Goal: Find specific page/section: Find specific page/section

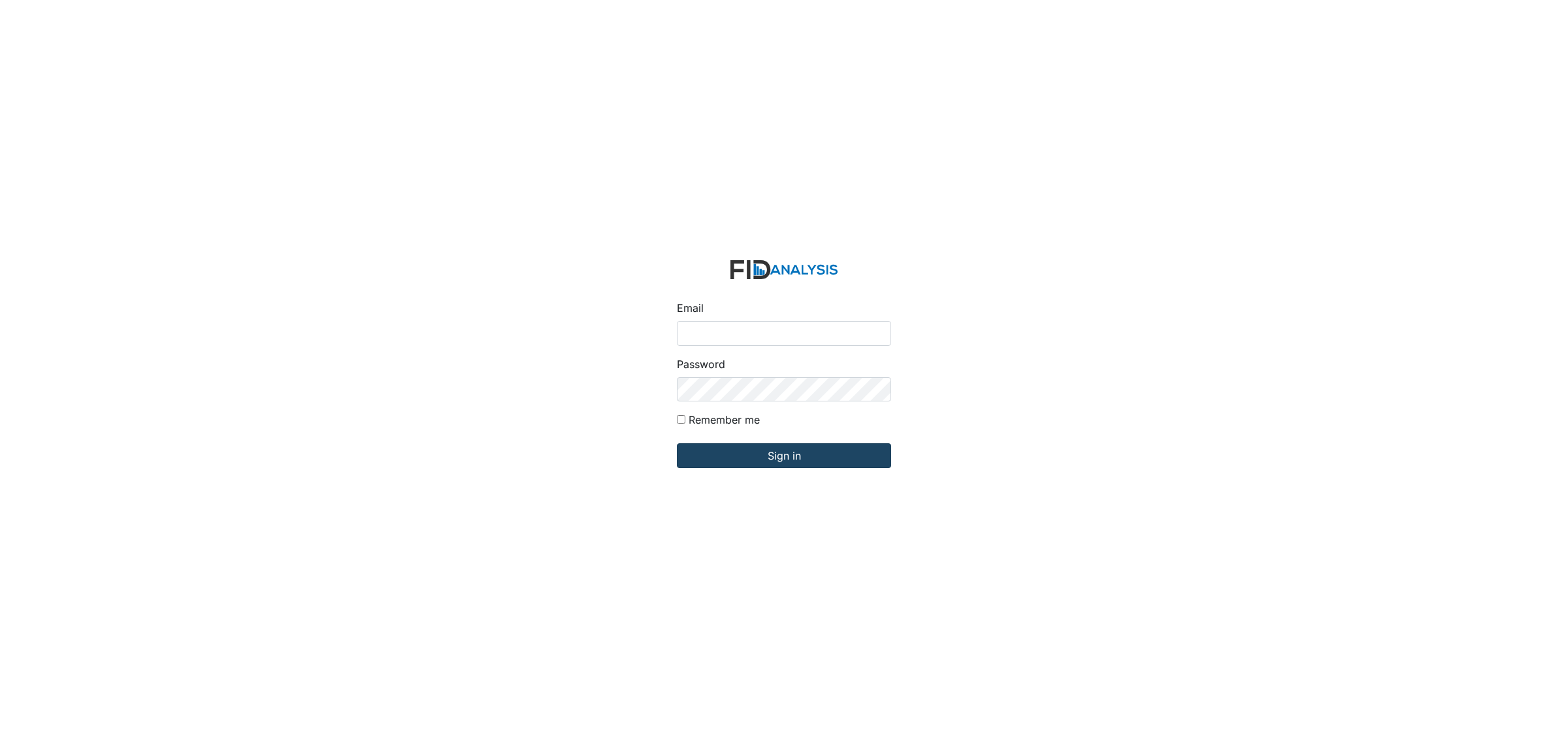
type input "[EMAIL_ADDRESS][DOMAIN_NAME]"
click at [818, 459] on input "Sign in" at bounding box center [784, 455] width 214 height 25
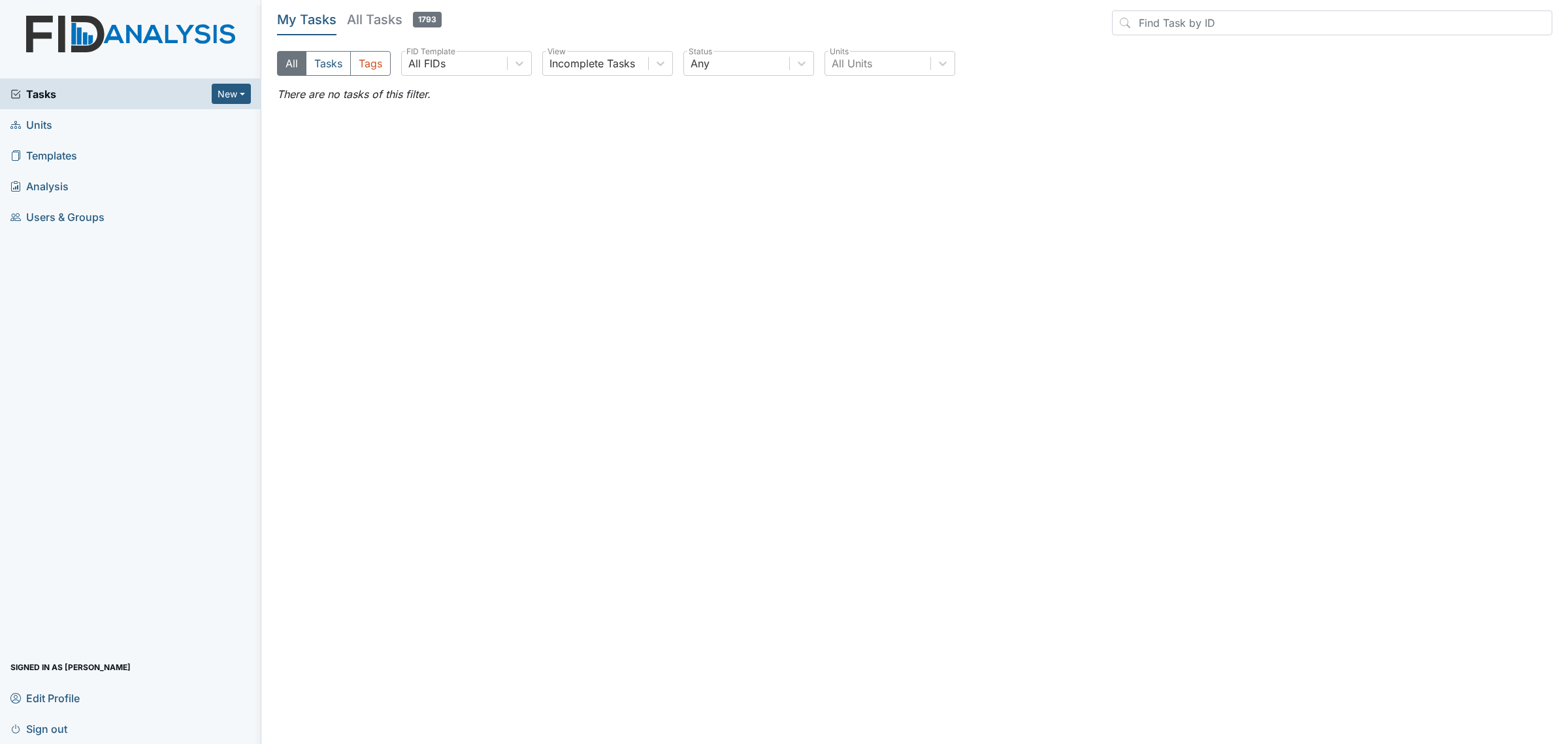
click at [125, 117] on link "Units" at bounding box center [130, 124] width 261 height 31
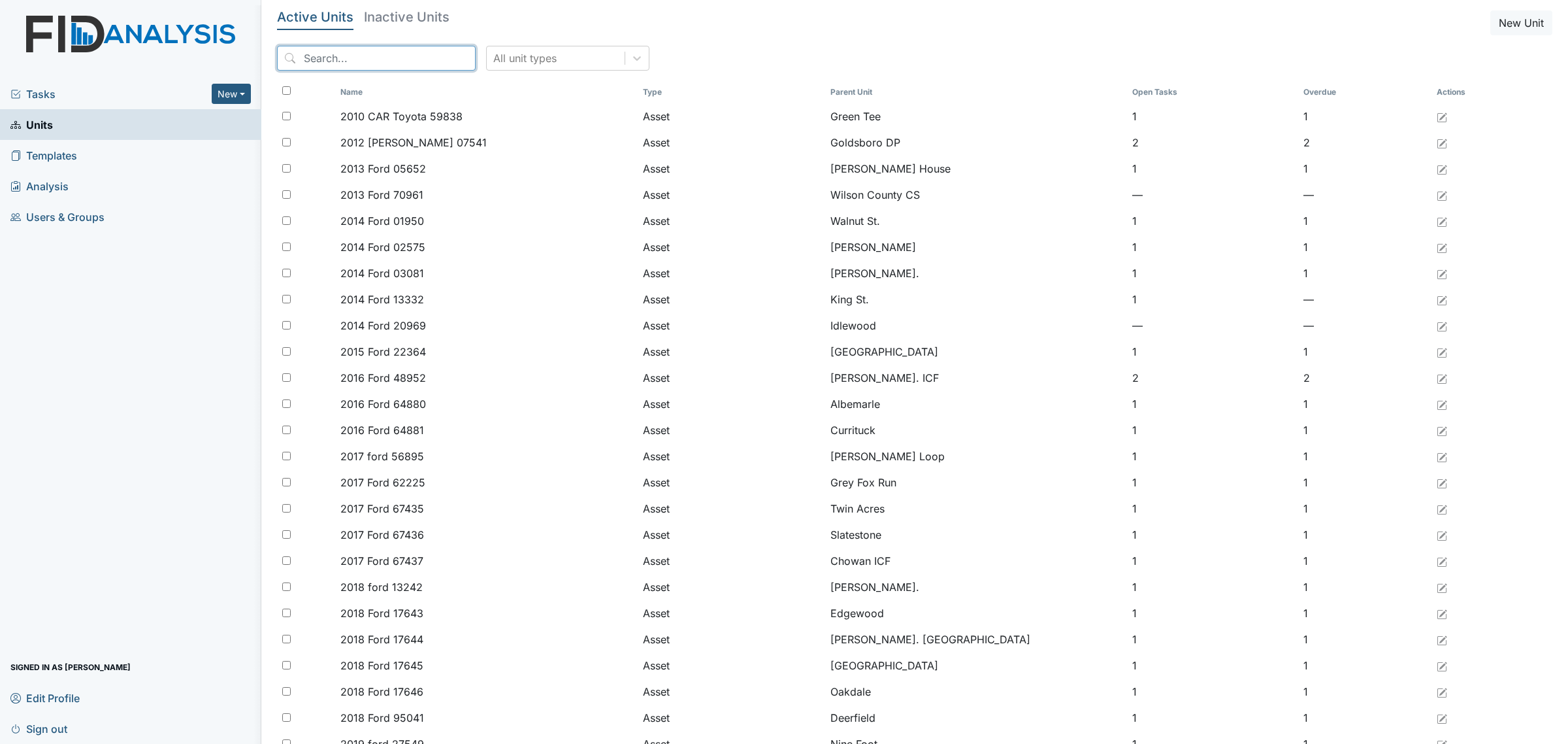
click at [410, 49] on input "search" at bounding box center [376, 58] width 199 height 25
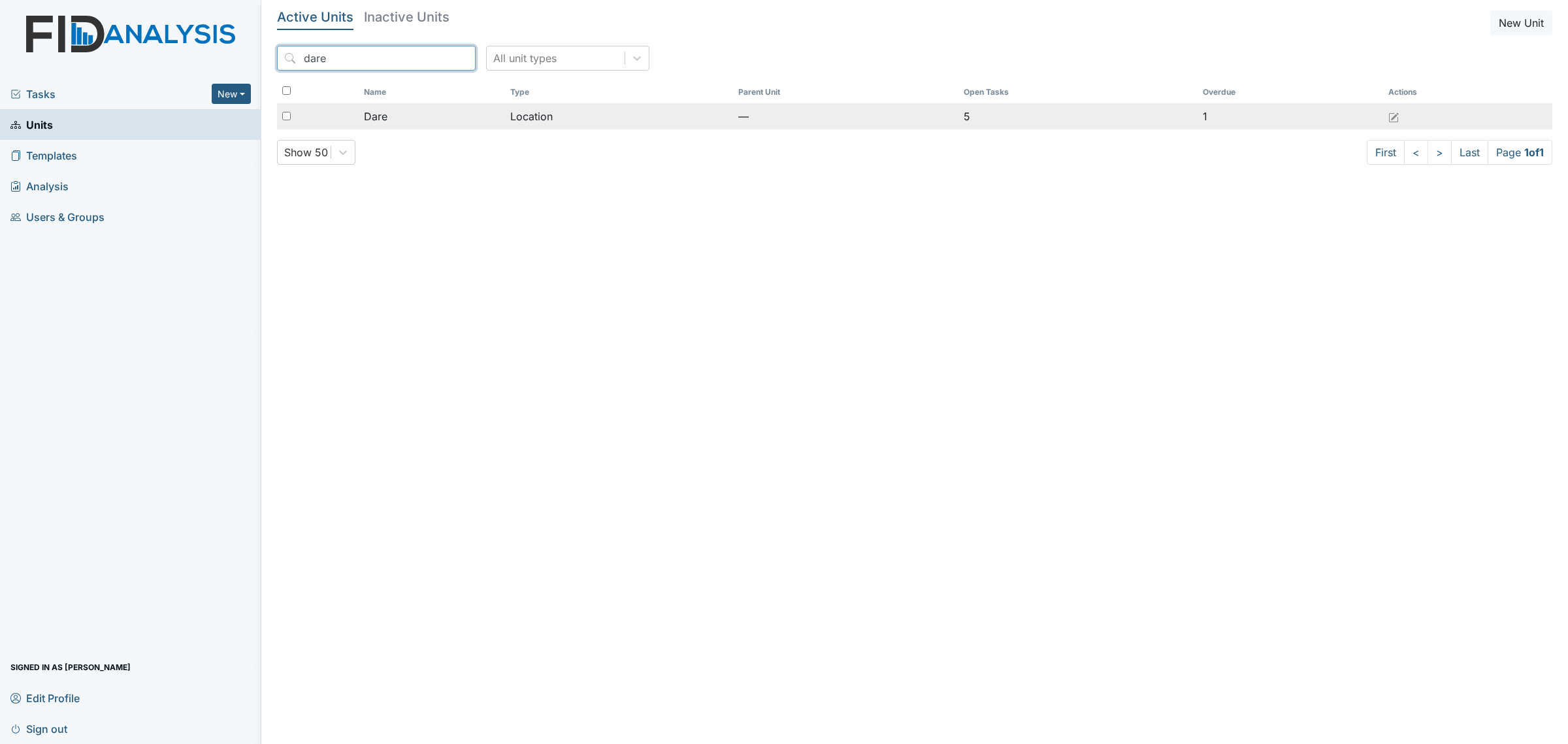
type input "dare"
click at [454, 128] on td "Dare" at bounding box center [432, 116] width 147 height 26
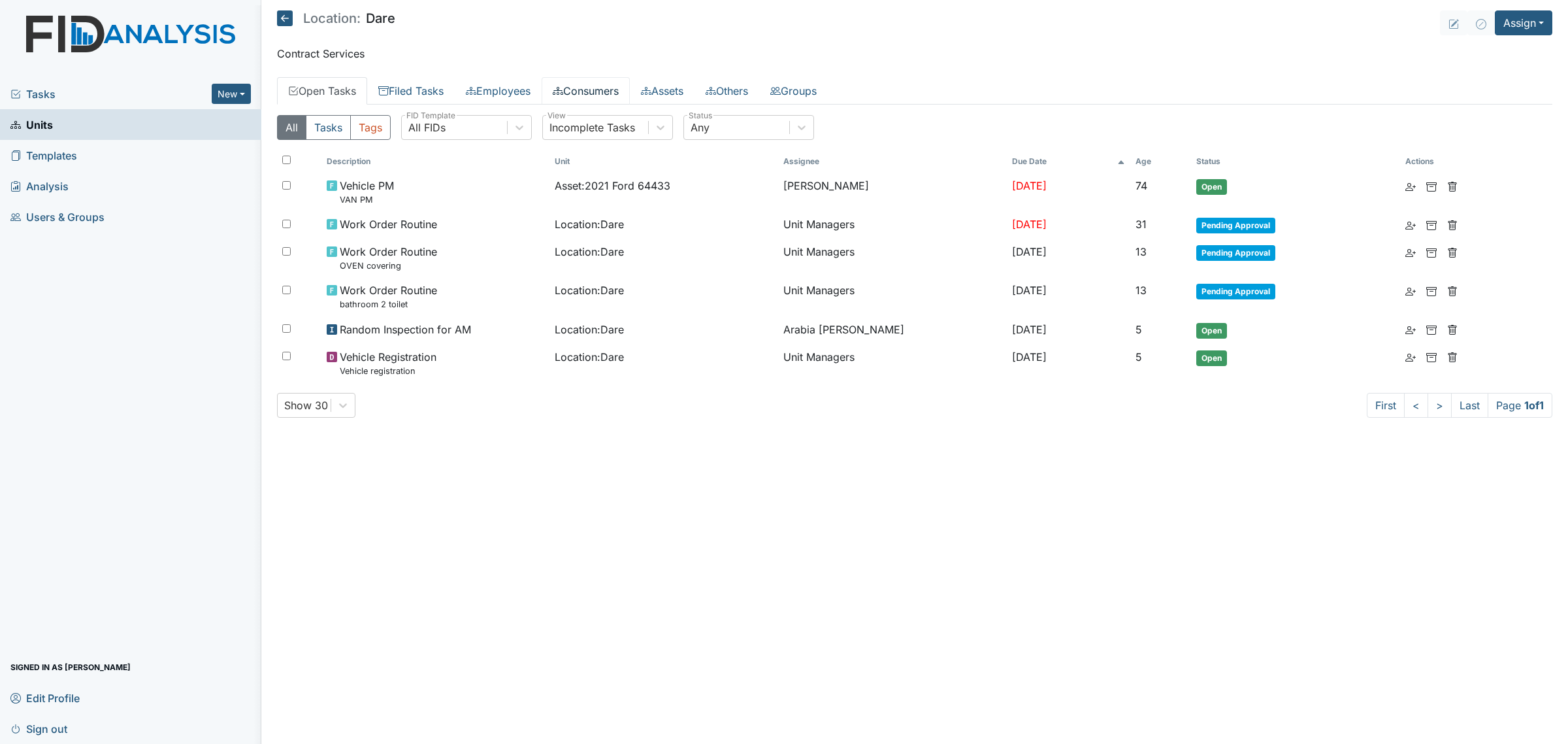
click at [610, 92] on link "Consumers" at bounding box center [586, 91] width 88 height 27
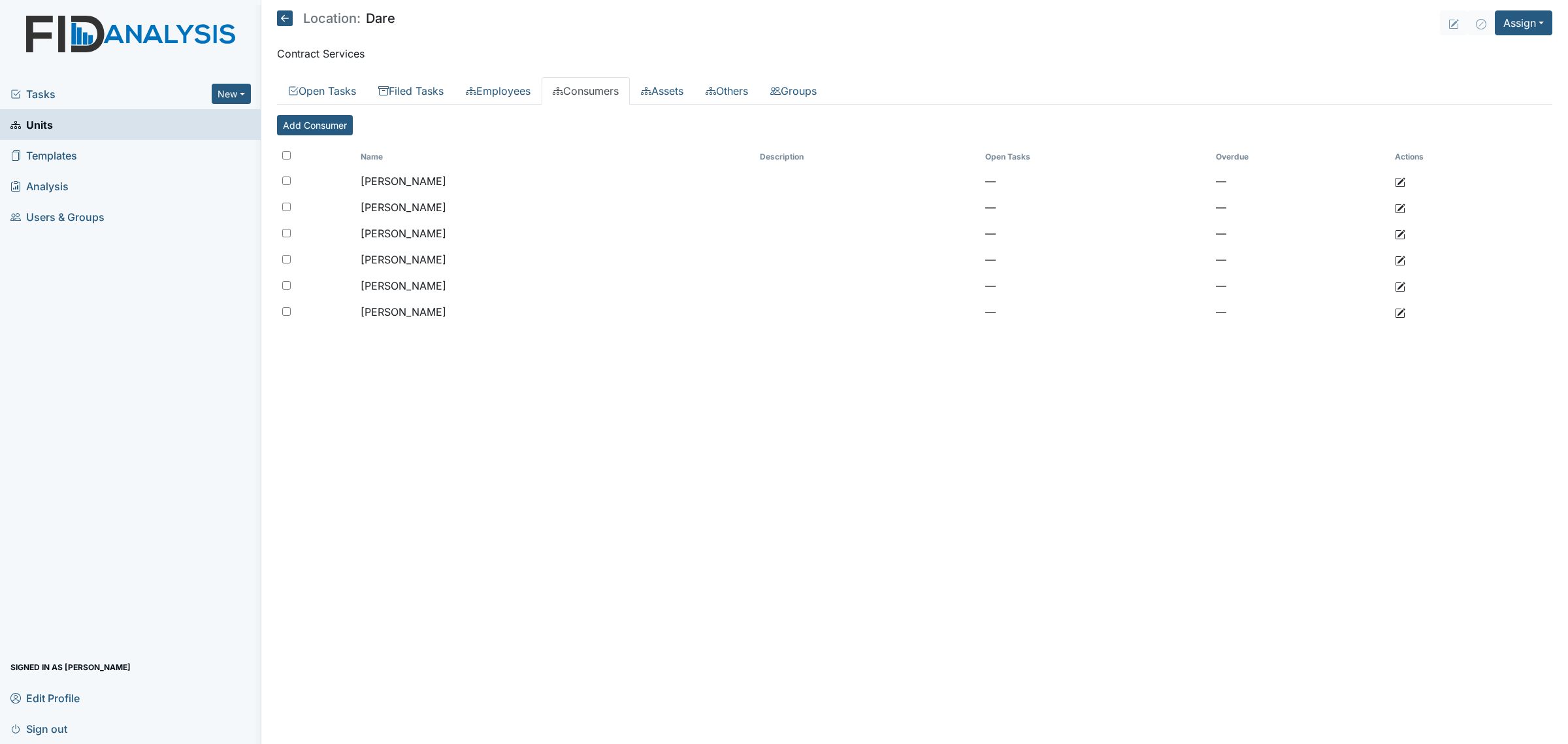
click at [283, 14] on icon at bounding box center [284, 18] width 16 height 16
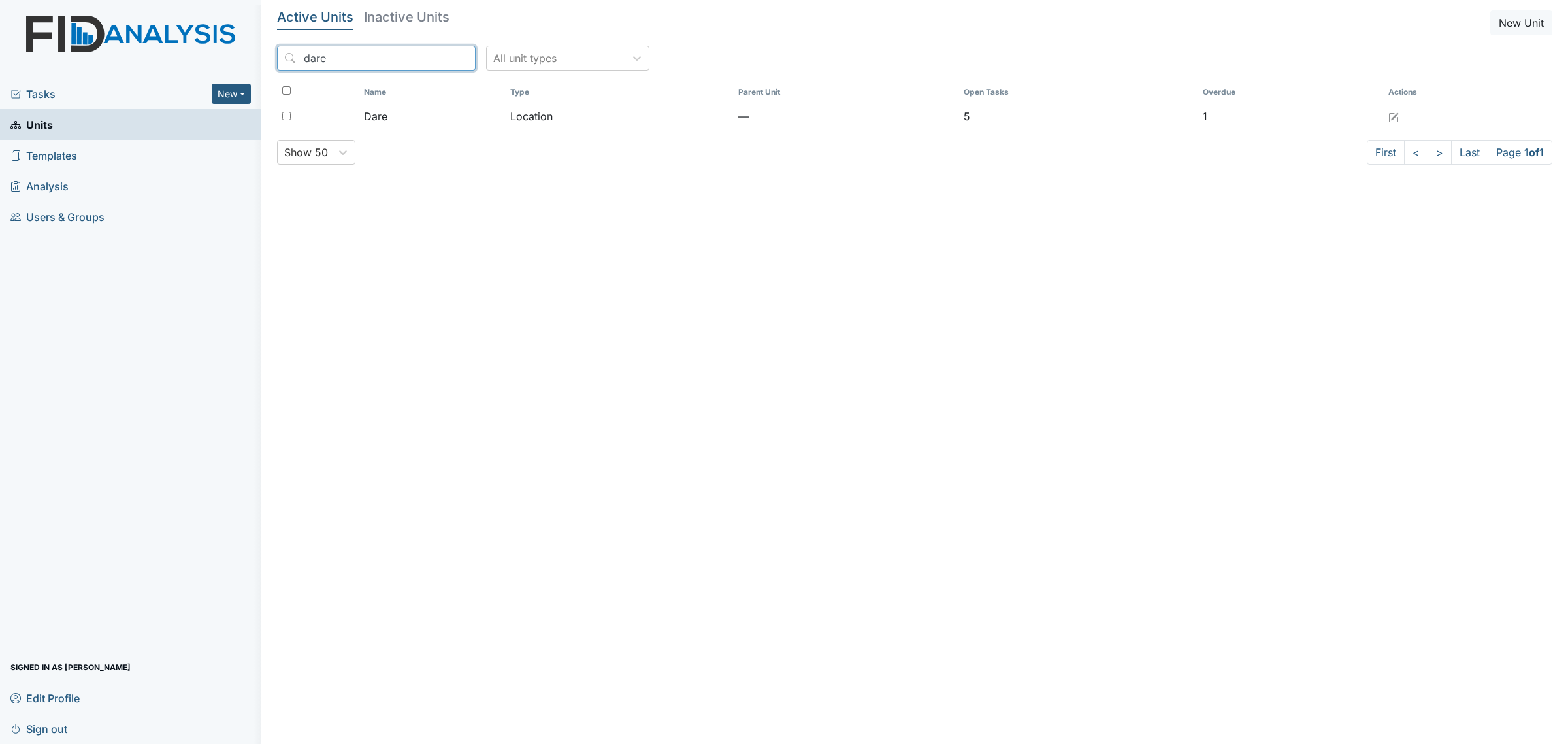
click at [364, 59] on input "dare" at bounding box center [376, 58] width 199 height 25
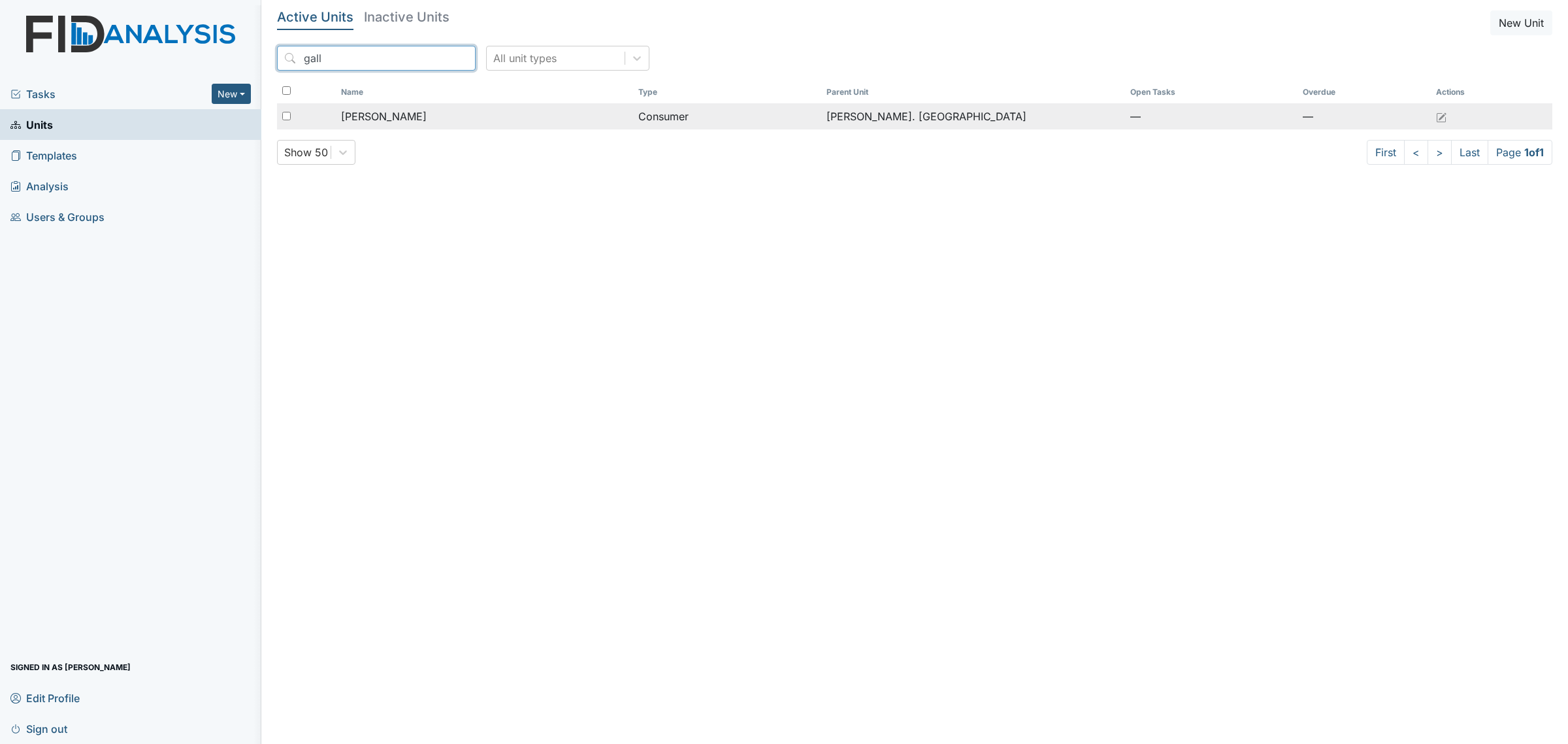
type input "gall"
click at [564, 116] on div "[PERSON_NAME]" at bounding box center [484, 116] width 287 height 16
